Goal: Transaction & Acquisition: Subscribe to service/newsletter

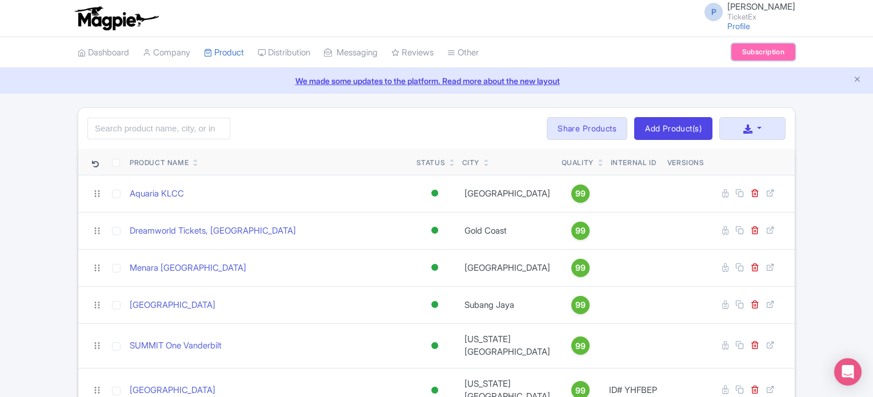
click at [751, 54] on link "Subscription" at bounding box center [764, 51] width 64 height 17
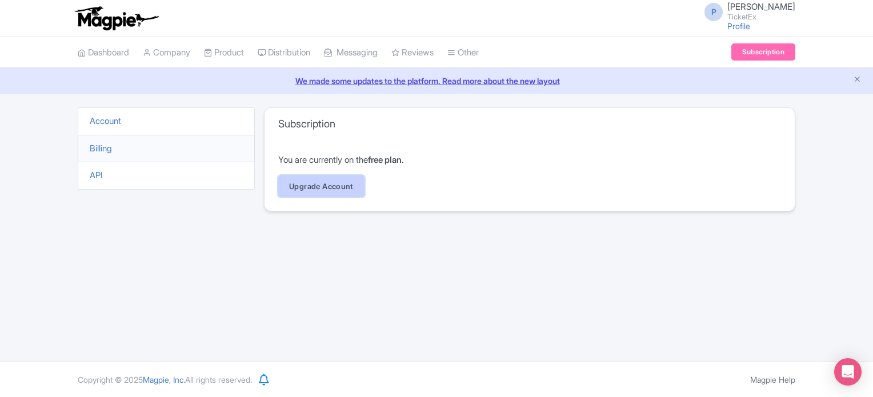
click at [320, 191] on link "Upgrade Account" at bounding box center [321, 186] width 86 height 22
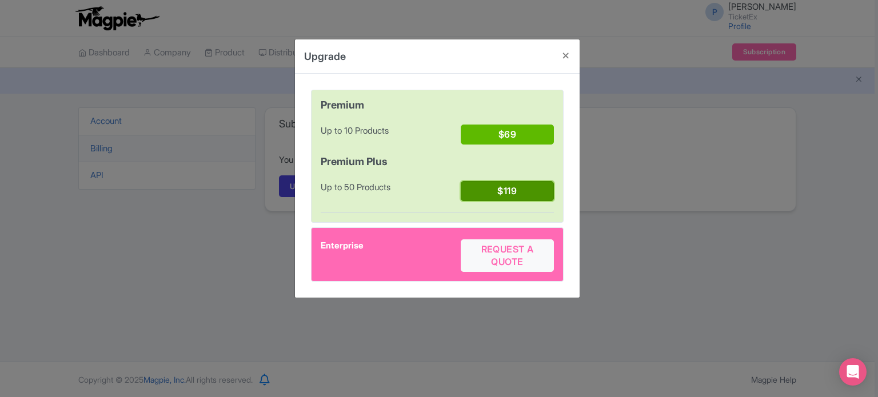
click at [517, 194] on button "$119" at bounding box center [507, 191] width 93 height 20
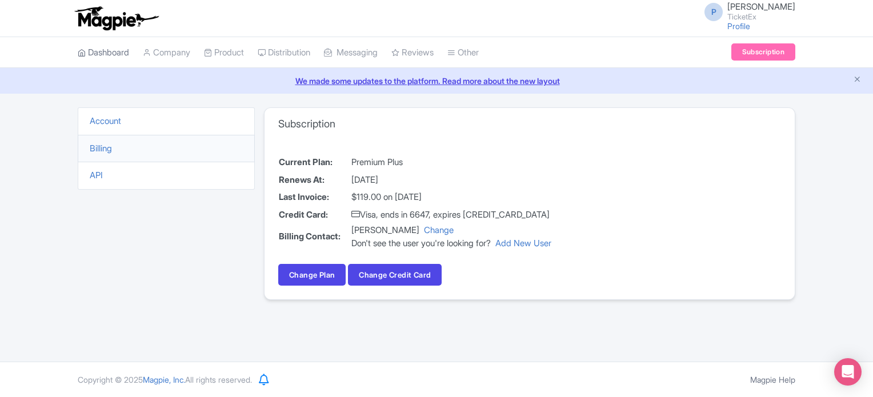
click at [103, 50] on link "Dashboard" at bounding box center [103, 52] width 51 height 31
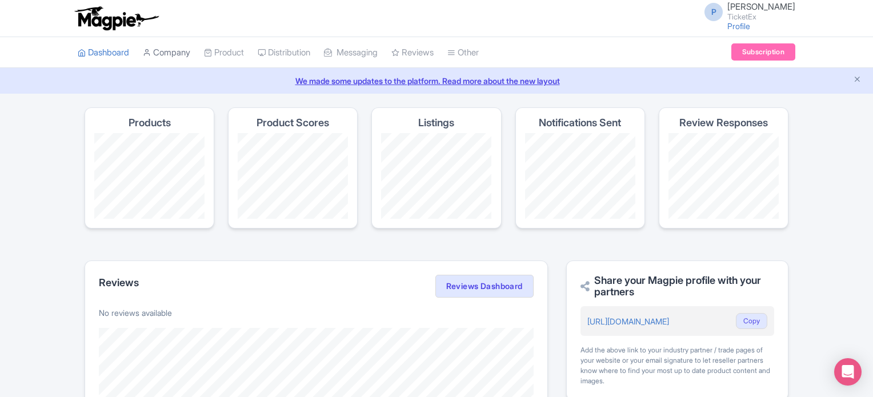
click at [168, 52] on link "Company" at bounding box center [166, 52] width 47 height 31
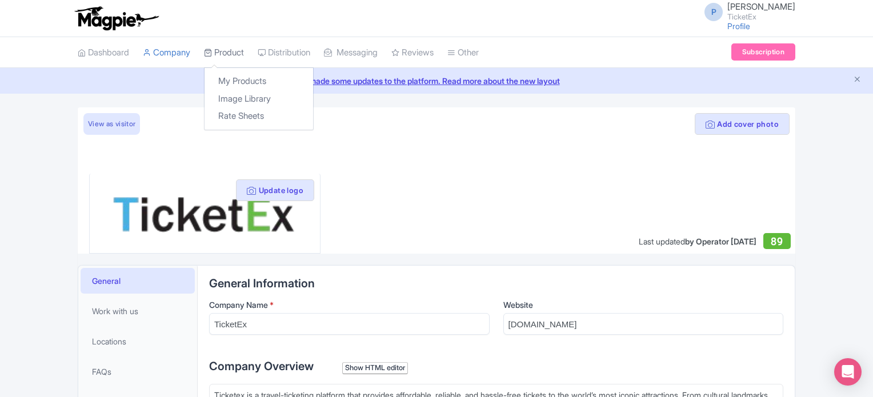
click at [226, 52] on link "Product" at bounding box center [224, 52] width 40 height 31
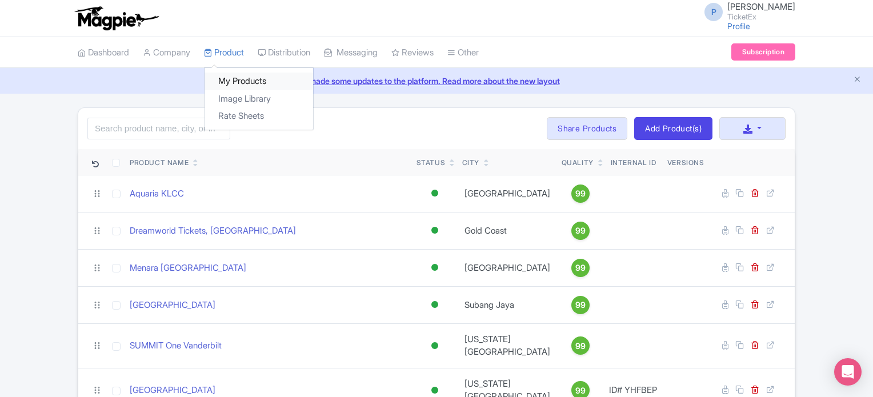
click at [249, 85] on link "My Products" at bounding box center [259, 82] width 109 height 18
click at [105, 54] on link "Dashboard" at bounding box center [103, 52] width 51 height 31
